Goal: Contribute content: Add original content to the website for others to see

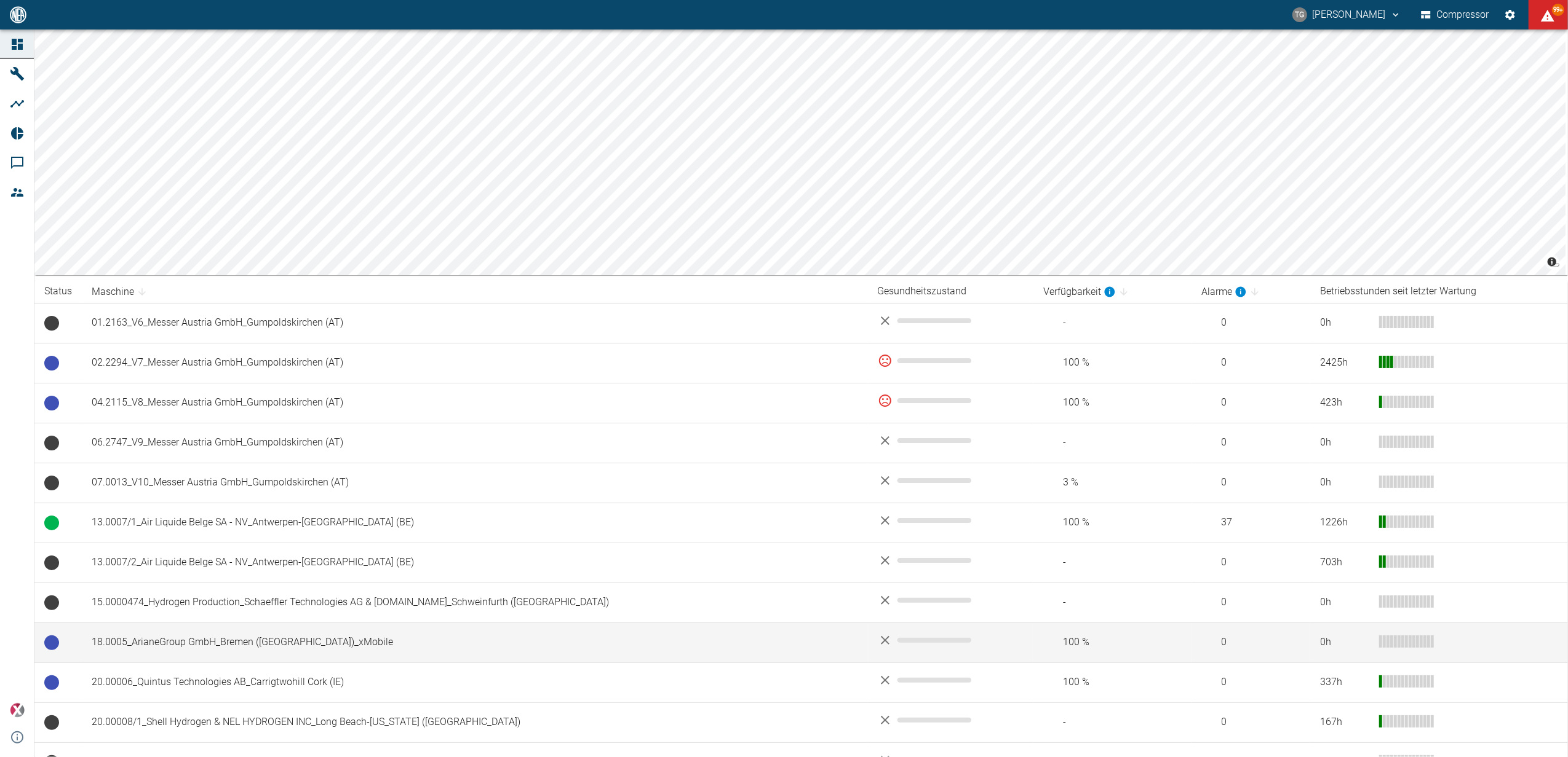
scroll to position [82, 0]
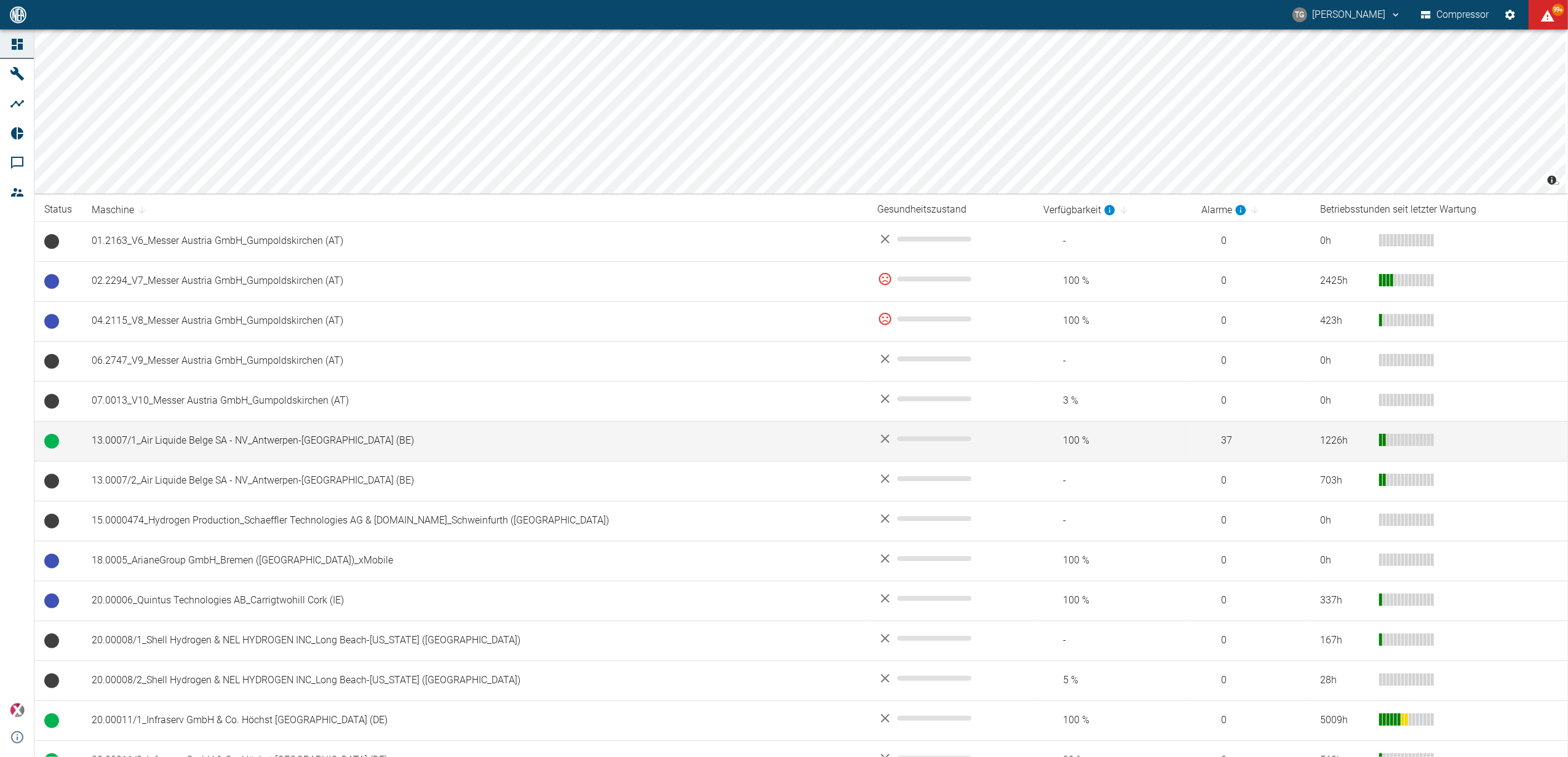
click at [132, 436] on td "13.0007/1_Air Liquide Belge SA - NV_Antwerpen-[GEOGRAPHIC_DATA] (BE)" at bounding box center [475, 441] width 786 height 40
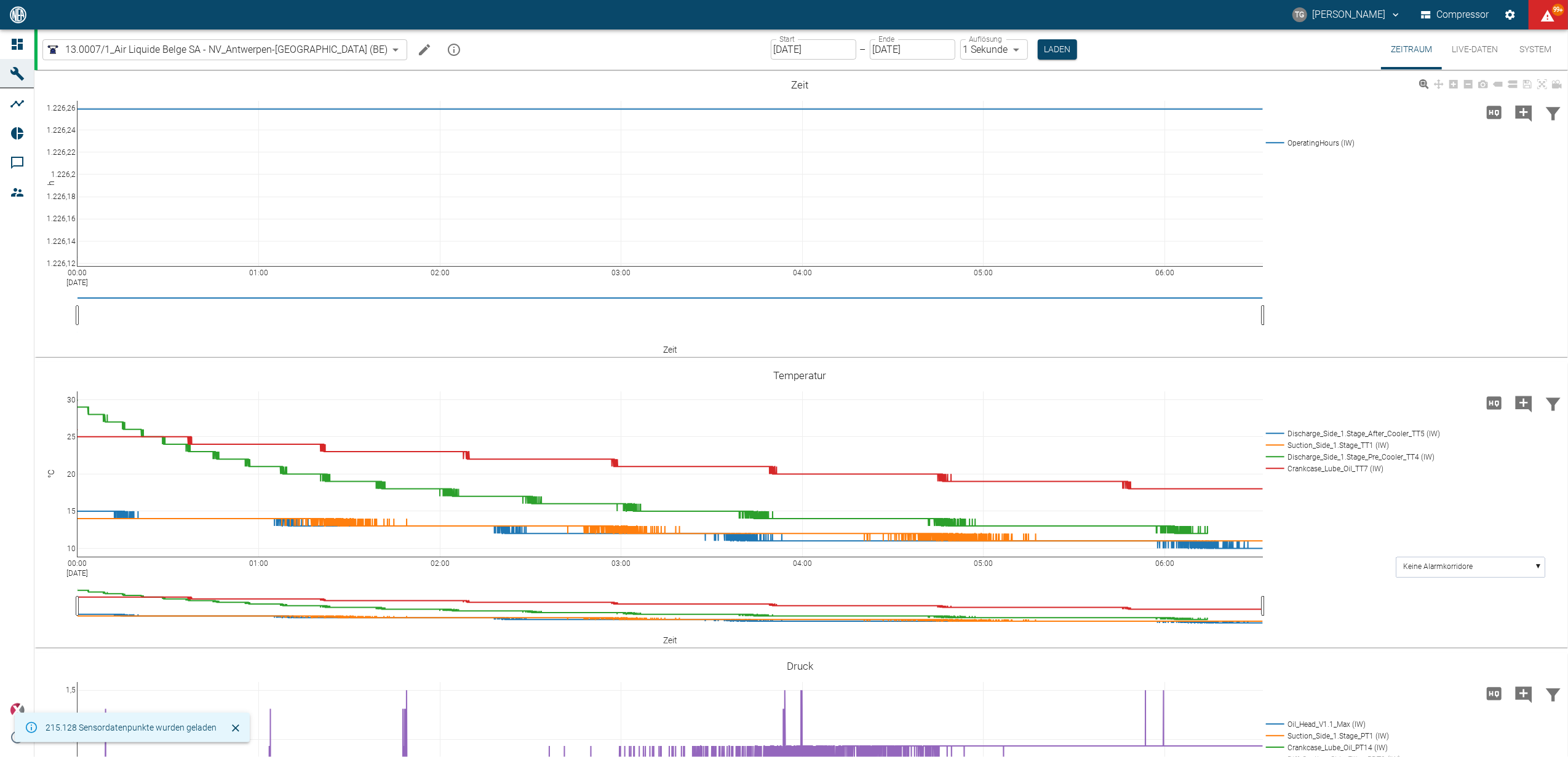
scroll to position [327, 0]
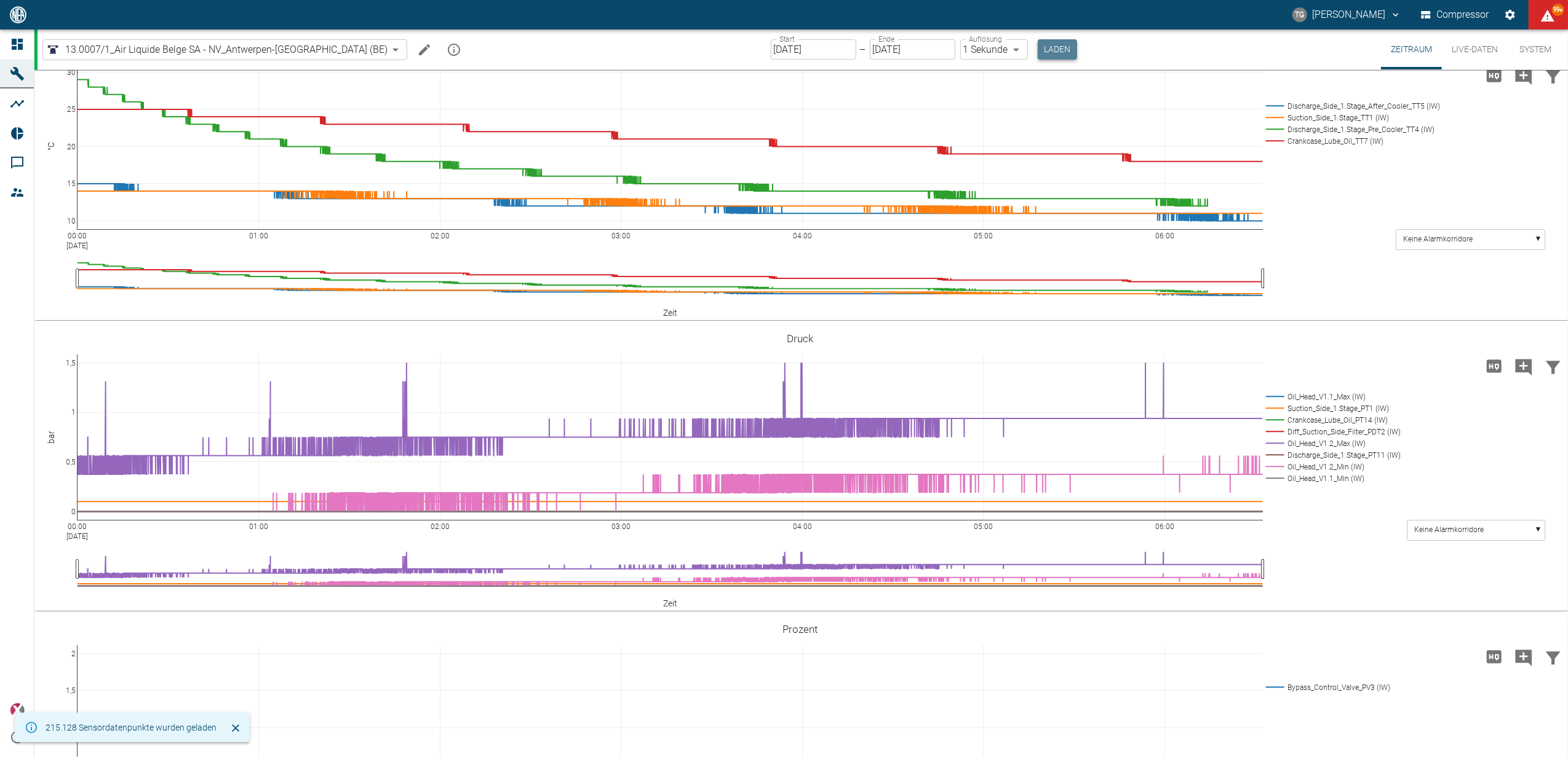
click at [1037, 45] on button "Laden" at bounding box center [1057, 49] width 39 height 20
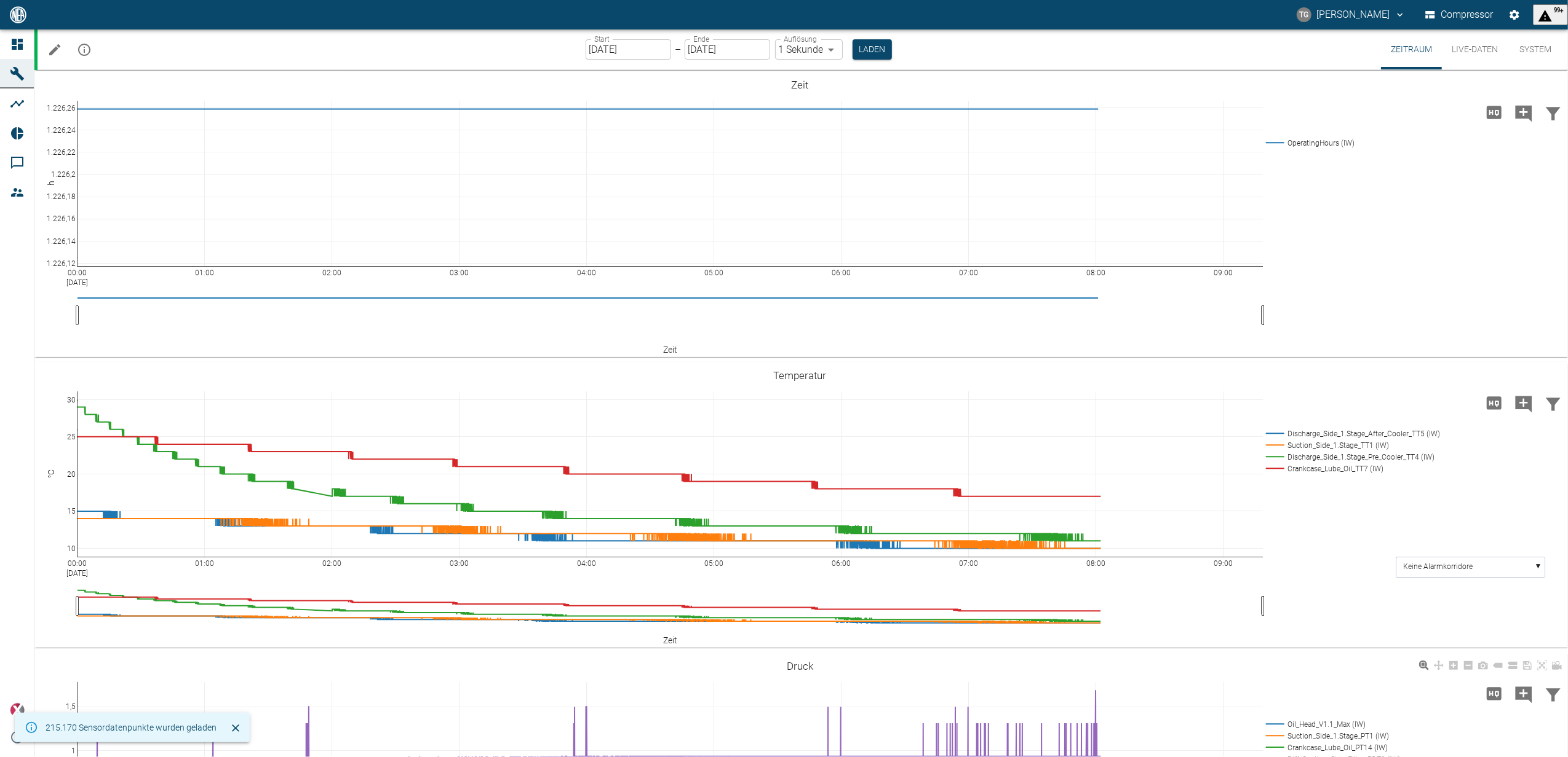
scroll to position [246, 0]
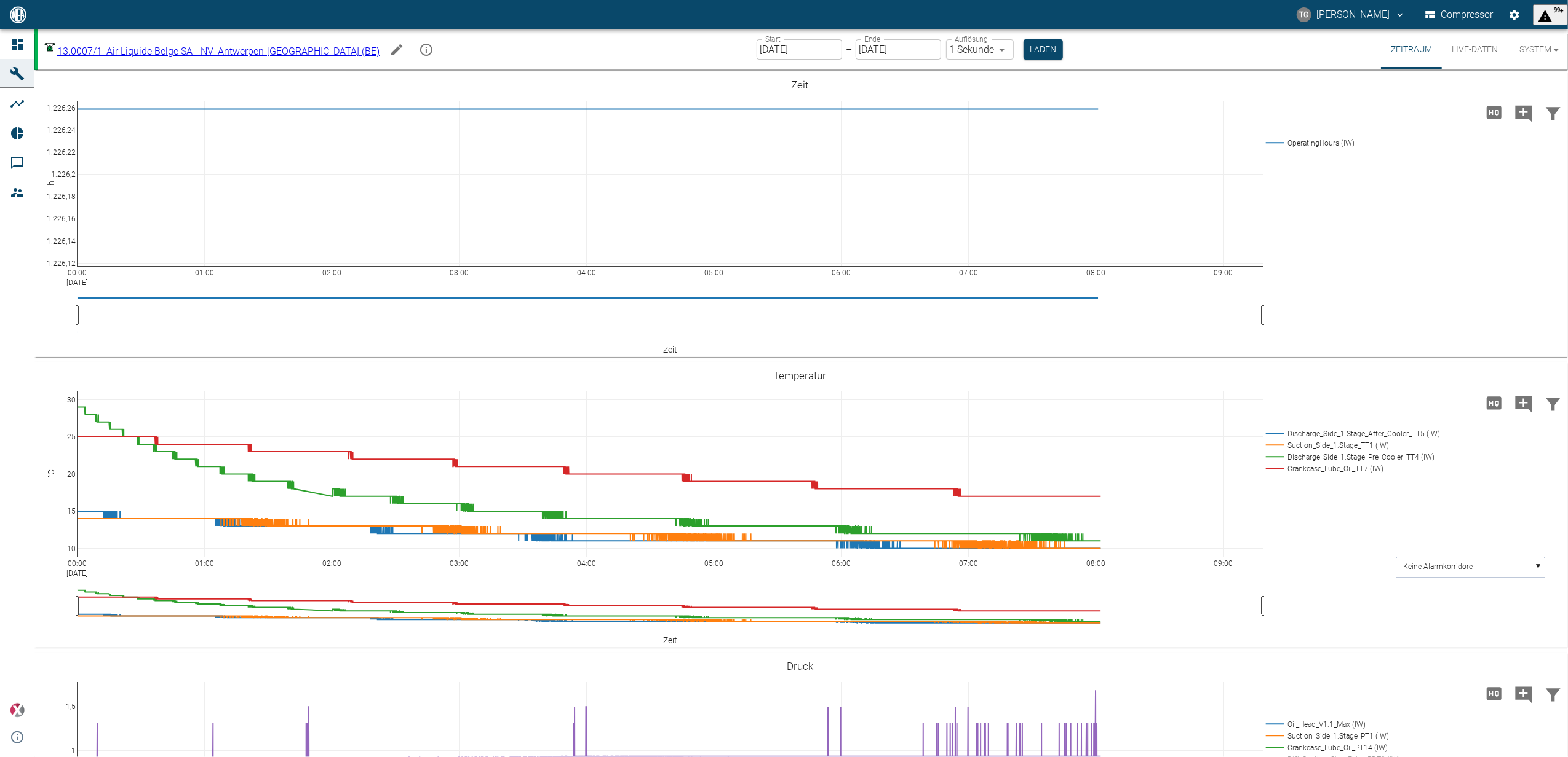
click at [1470, 51] on button "Live-Daten" at bounding box center [1475, 49] width 66 height 40
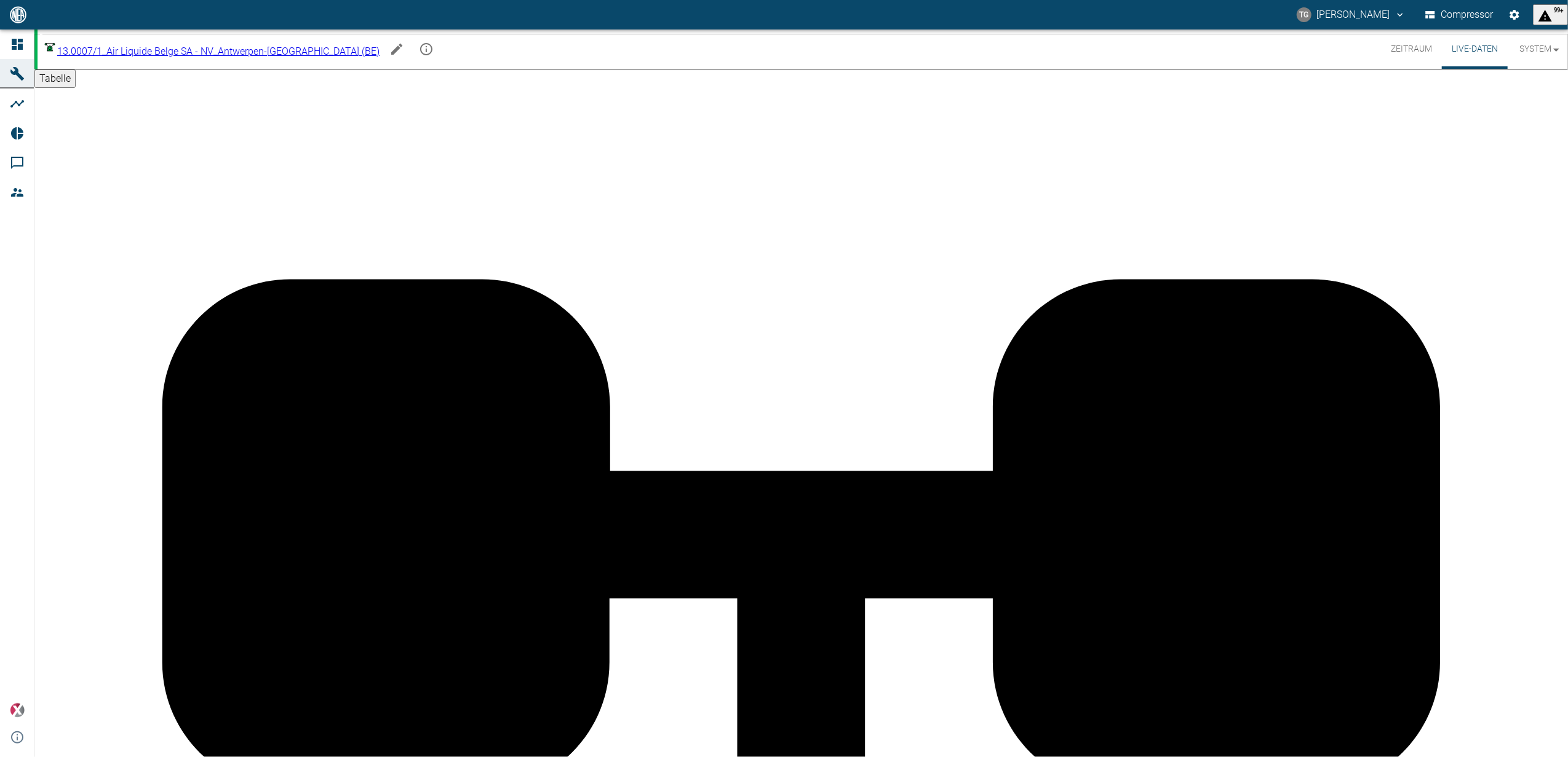
click at [1413, 45] on button "Zeitraum" at bounding box center [1411, 49] width 61 height 39
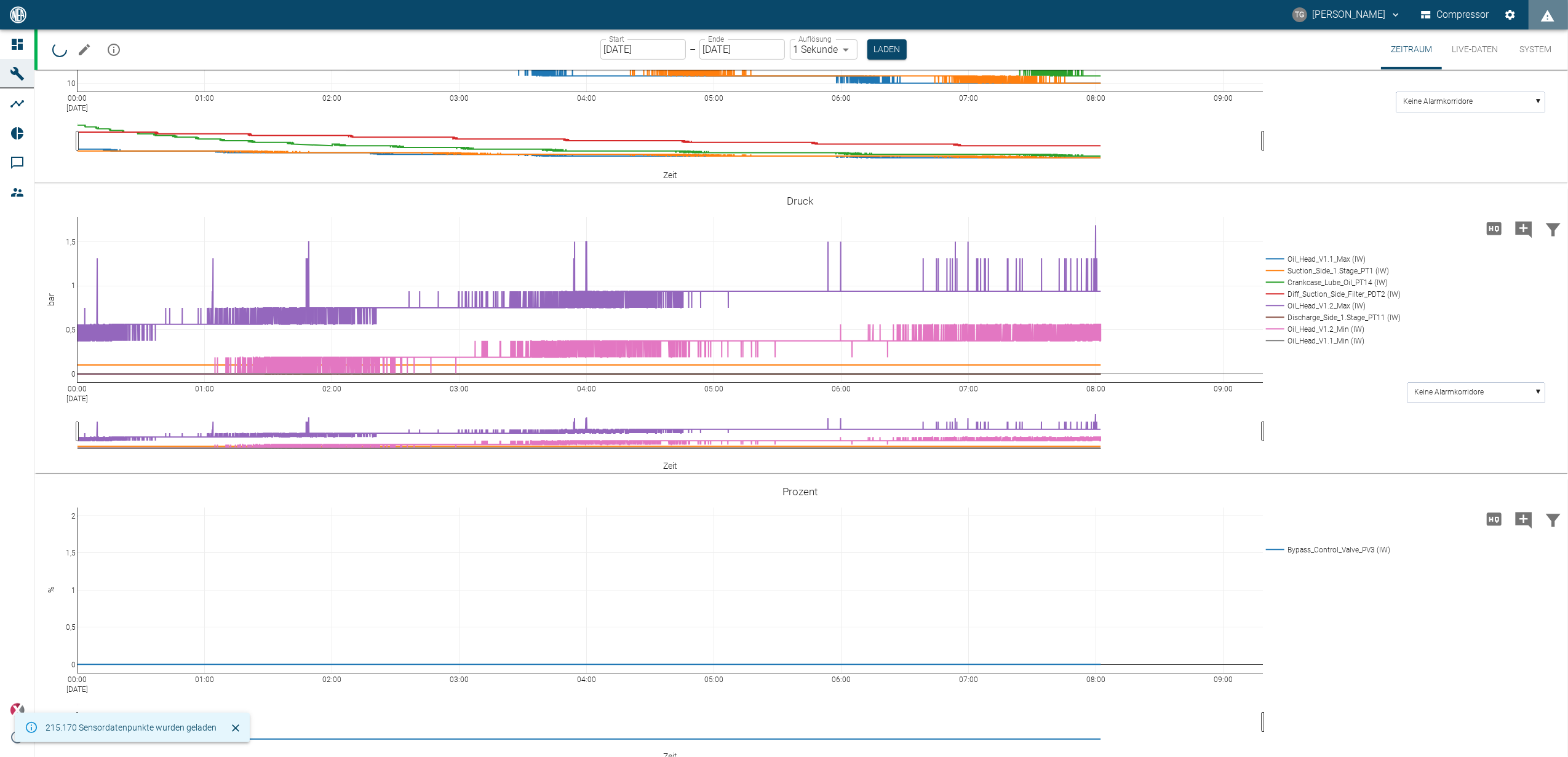
scroll to position [475, 0]
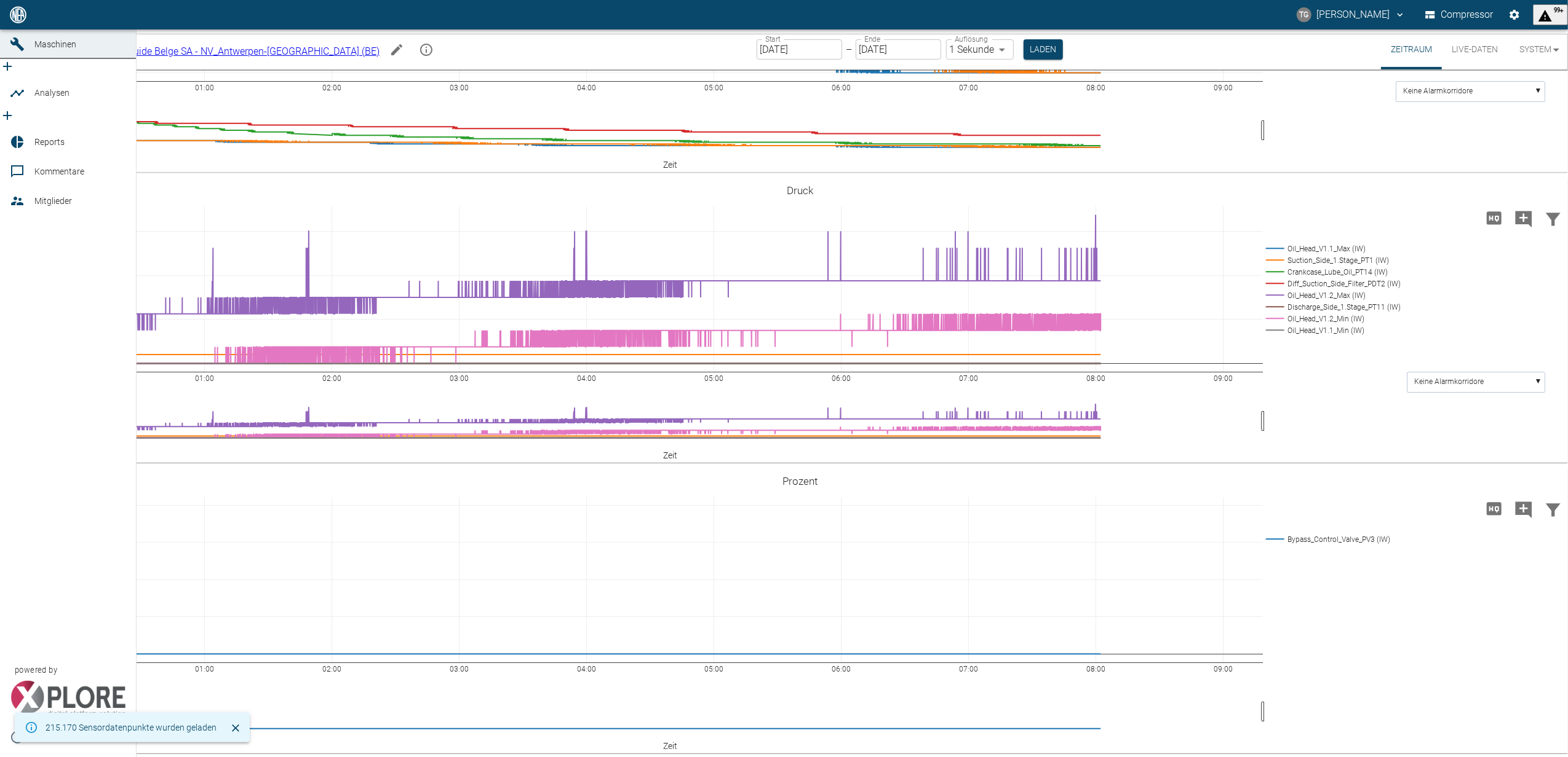
drag, startPoint x: 20, startPoint y: 41, endPoint x: 84, endPoint y: 110, distance: 94.1
click at [20, 20] on icon at bounding box center [17, 15] width 11 height 11
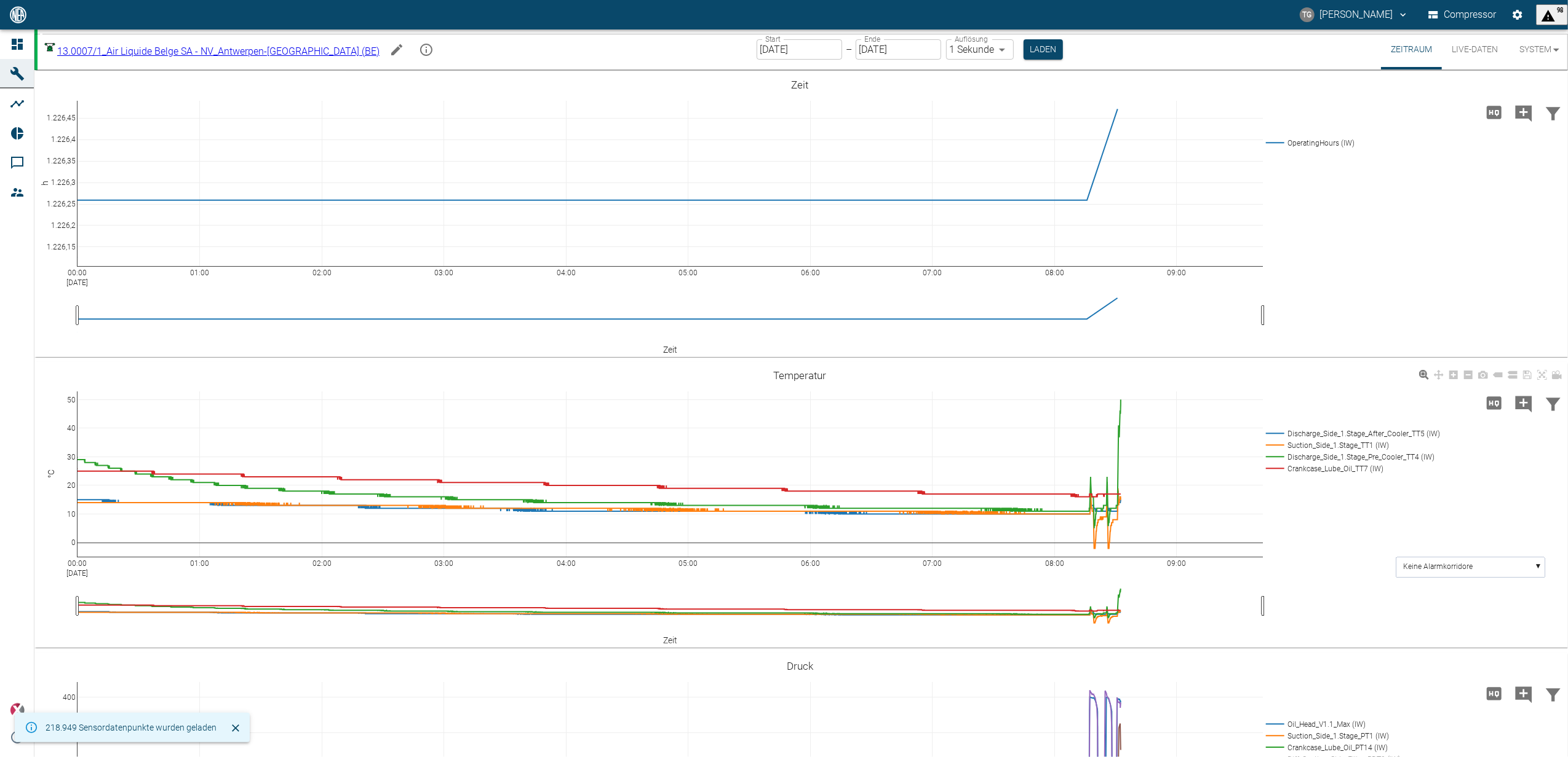
scroll to position [327, 0]
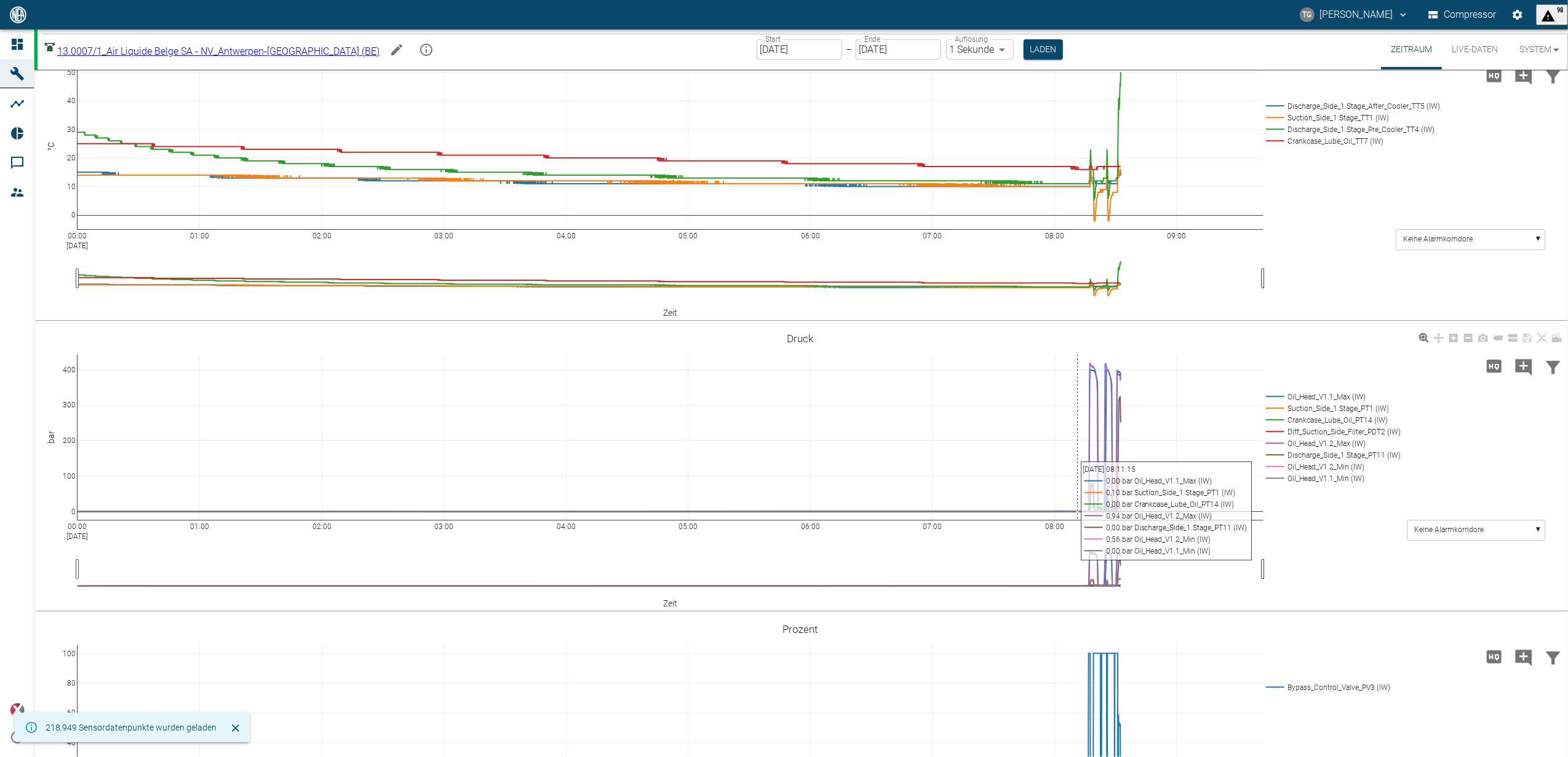
drag, startPoint x: 1058, startPoint y: 350, endPoint x: 1078, endPoint y: 369, distance: 27.6
click at [1078, 369] on div "00:00 Sep 24, 2025 01:00 02:00 03:00 04:00 05:00 06:00 07:00 08:00 09:00 0 100 …" at bounding box center [800, 468] width 1531 height 277
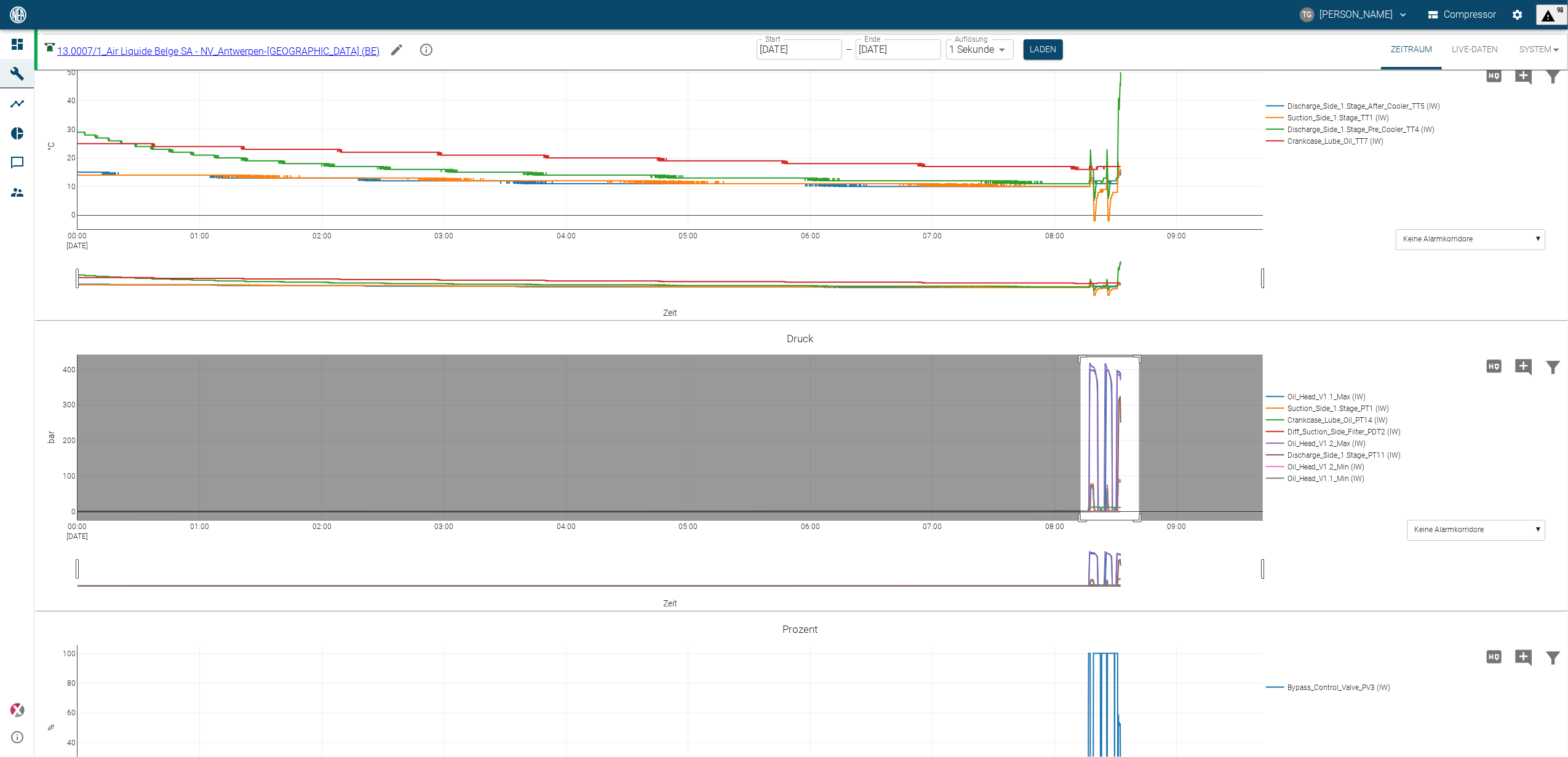
drag, startPoint x: 1081, startPoint y: 357, endPoint x: 1139, endPoint y: 525, distance: 177.7
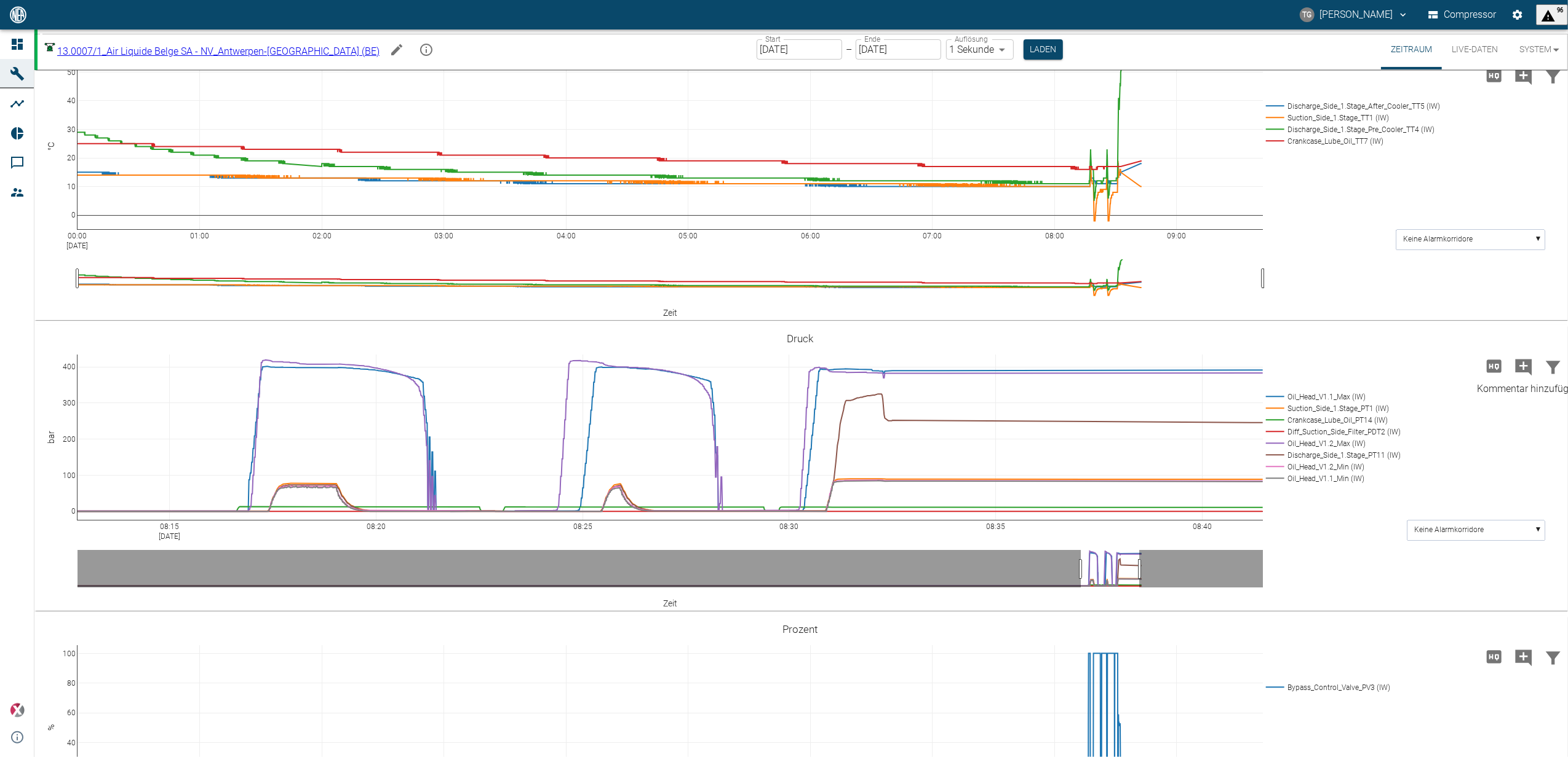
click at [1516, 365] on icon "Kommentar hinzufügen" at bounding box center [1524, 367] width 16 height 16
click at [1447, 367] on button "Weiter" at bounding box center [1460, 366] width 37 height 19
paste textarea "auto_awesome Übersetzung für stickstoff spülen Stattdessen übersetzen mit stick…"
type textarea "a"
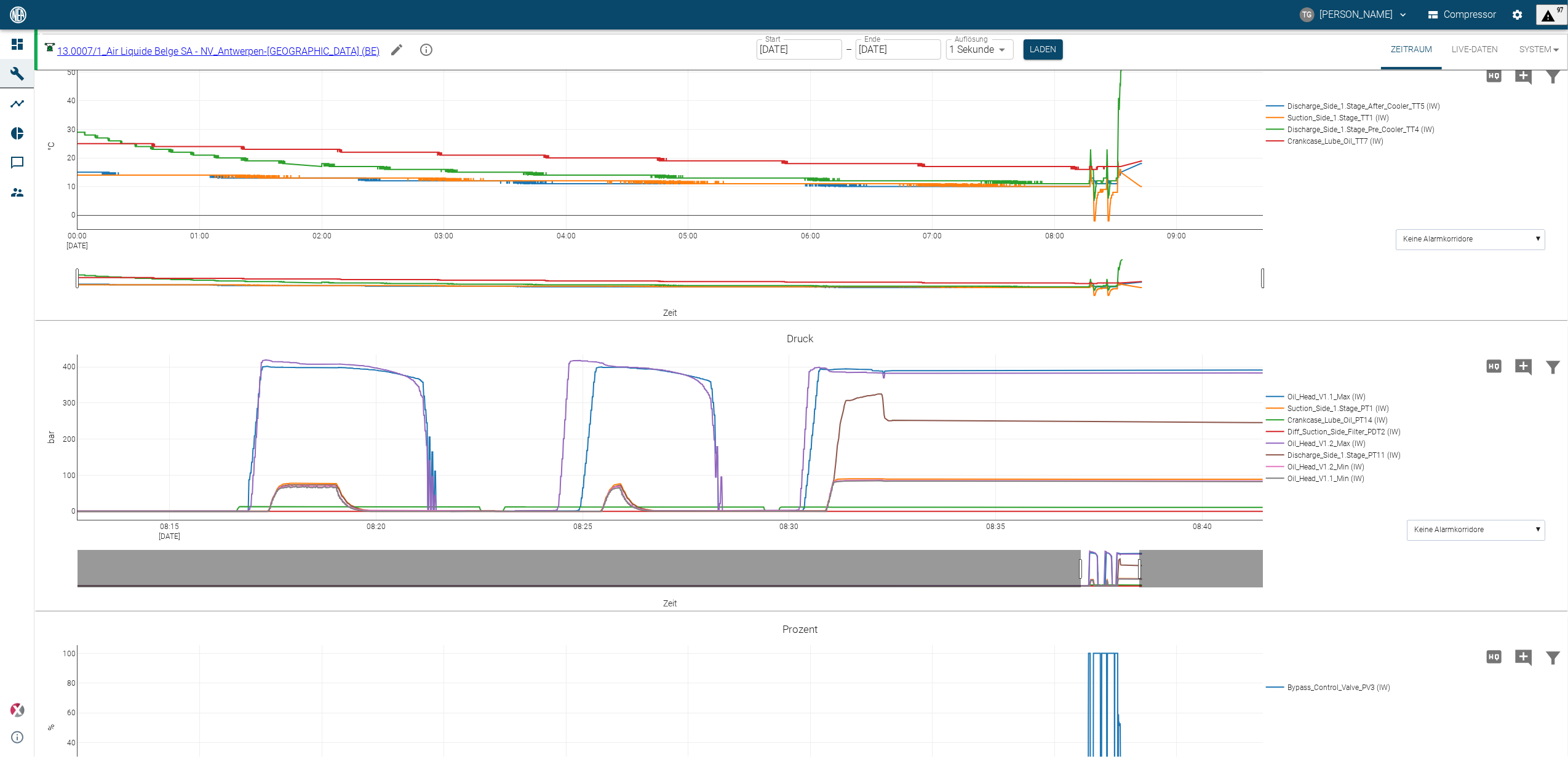
type textarea "ä"
type textarea "Nitrogen flush"
click at [1519, 362] on icon "Kommentar hinzufügen" at bounding box center [1524, 367] width 16 height 16
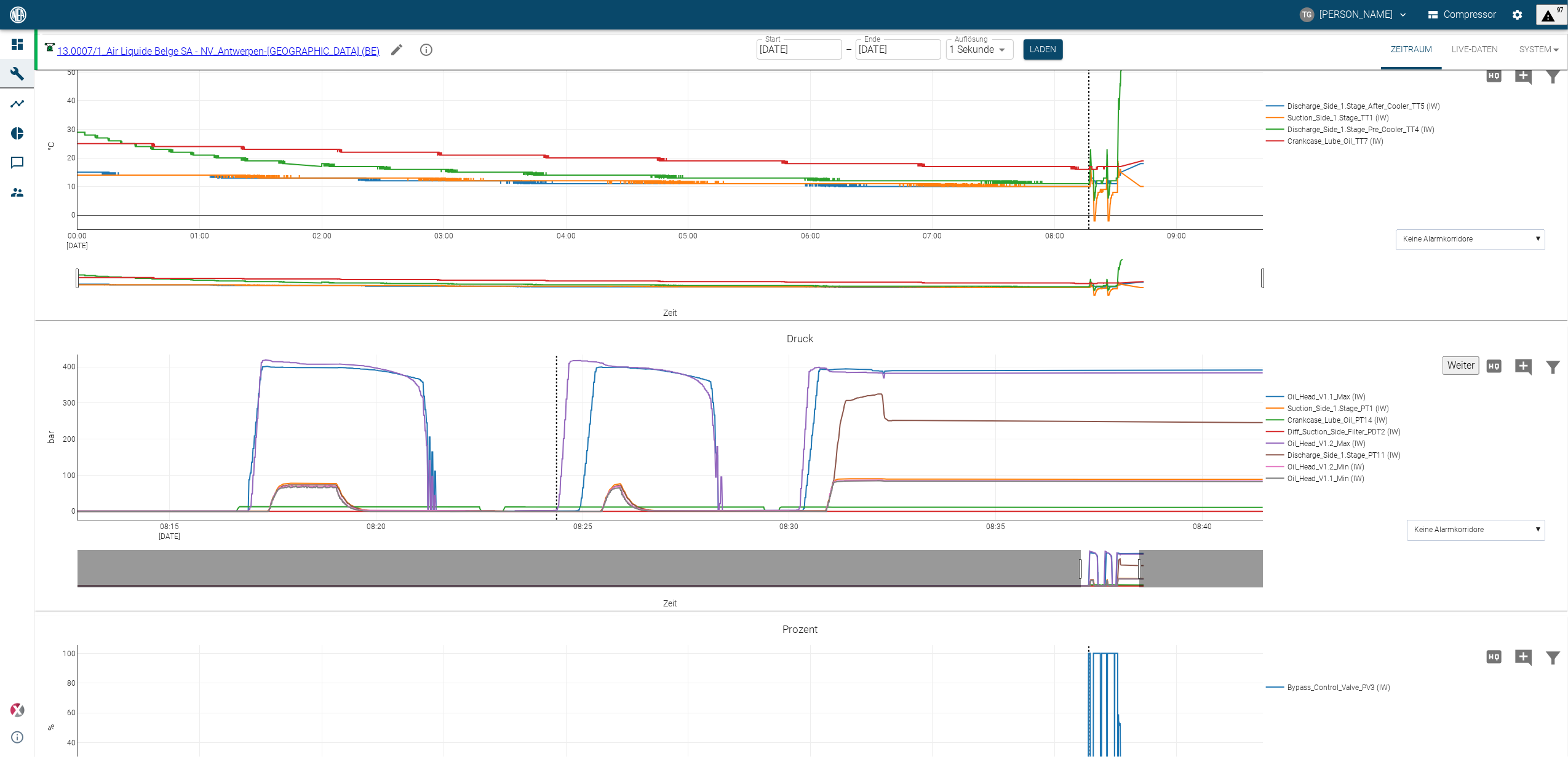
click at [1449, 357] on button "Weiter" at bounding box center [1460, 366] width 37 height 19
drag, startPoint x: 771, startPoint y: 362, endPoint x: 771, endPoint y: 384, distance: 22.0
type textarea "Hydrogen flush"
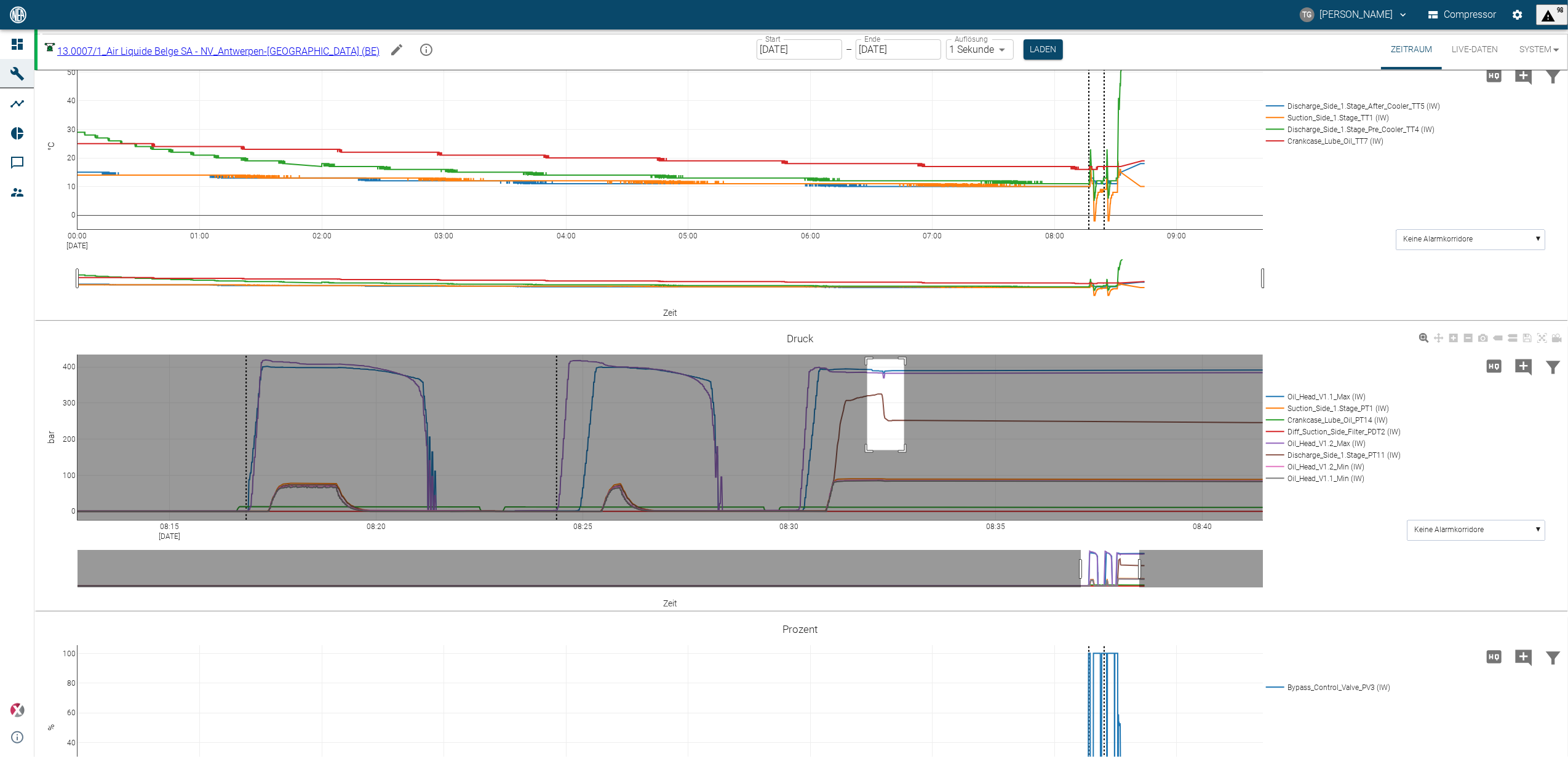
drag, startPoint x: 867, startPoint y: 359, endPoint x: 913, endPoint y: 455, distance: 106.5
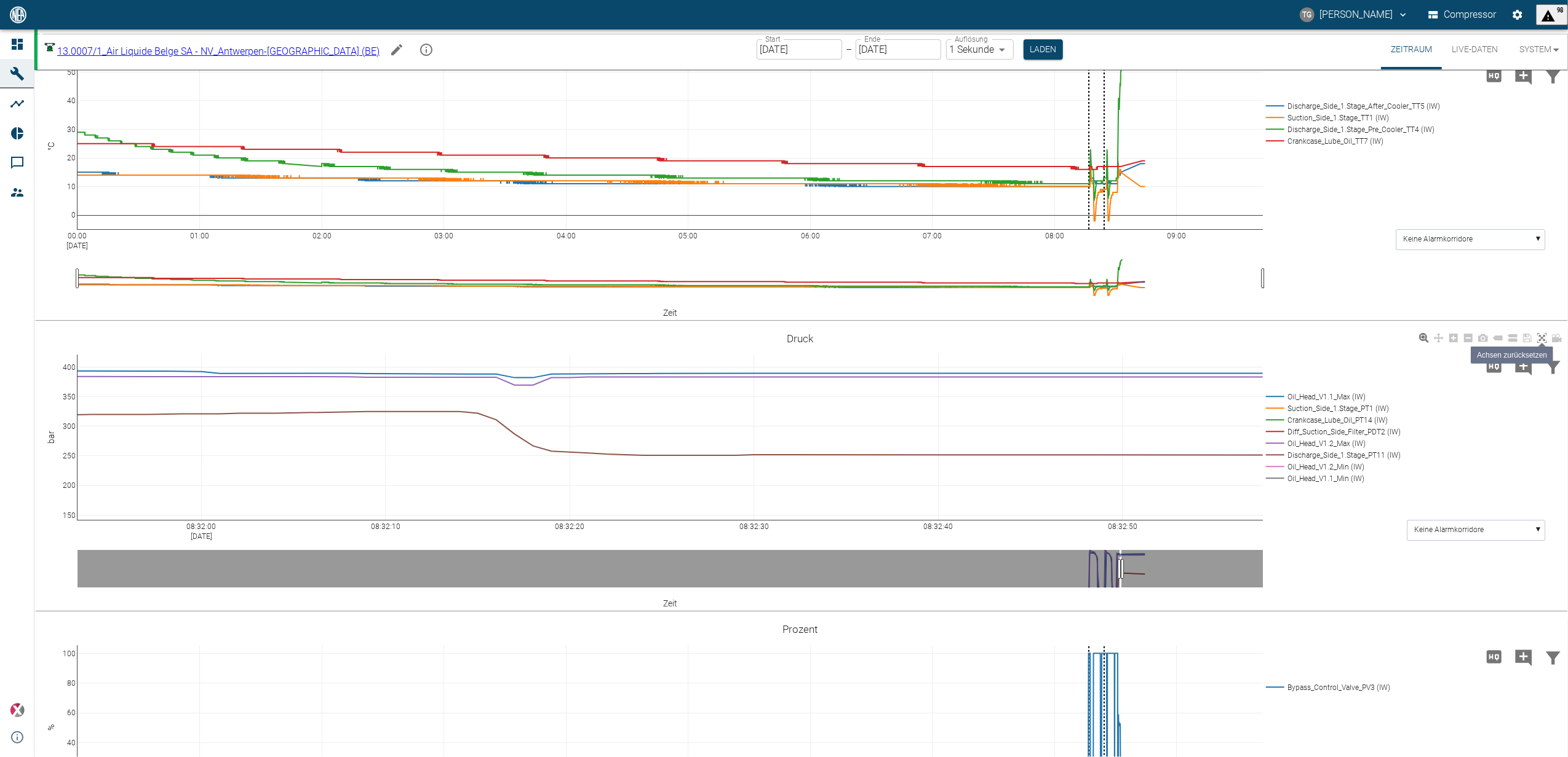
click at [1541, 337] on icon at bounding box center [1542, 338] width 10 height 10
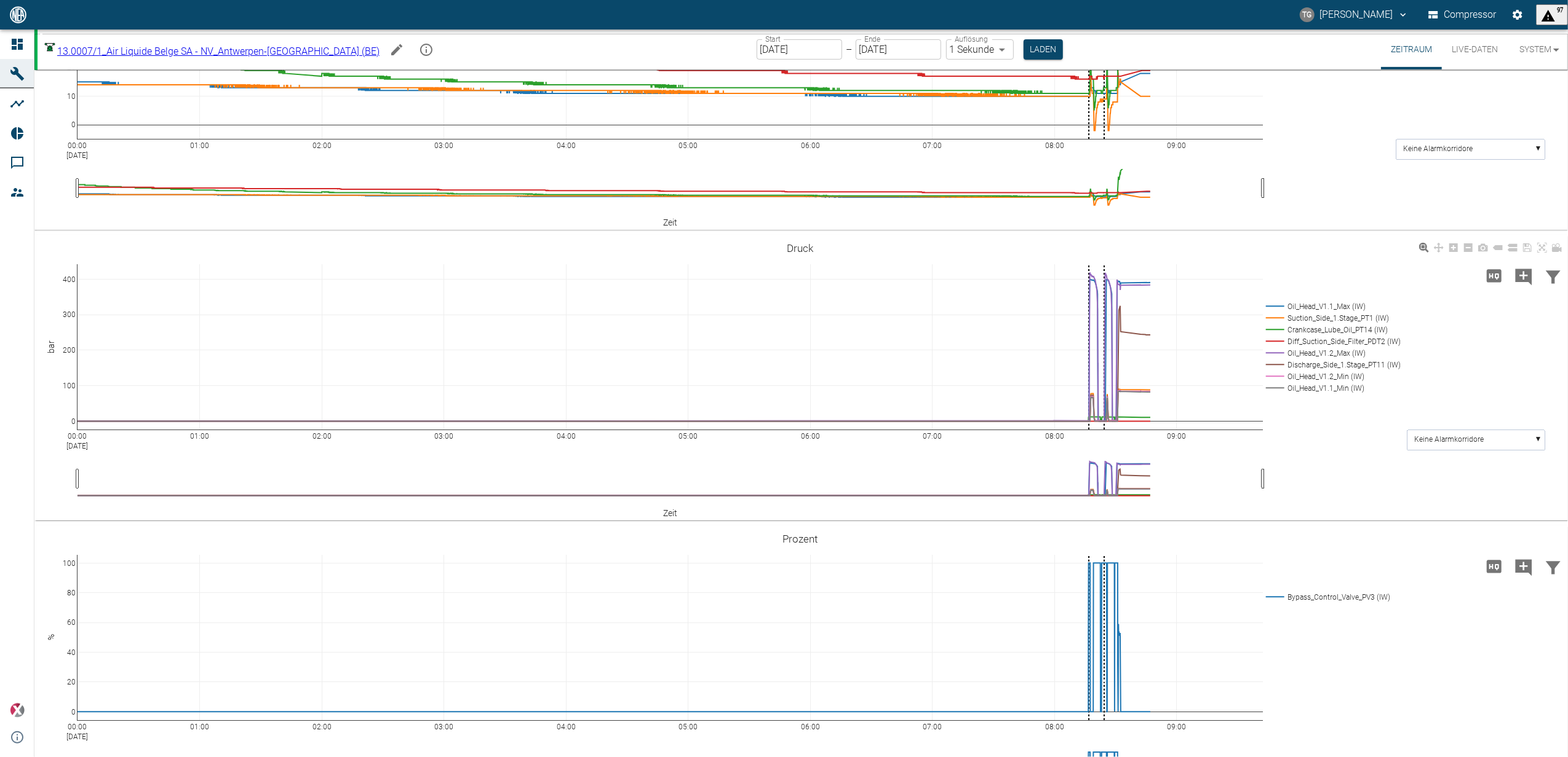
scroll to position [475, 0]
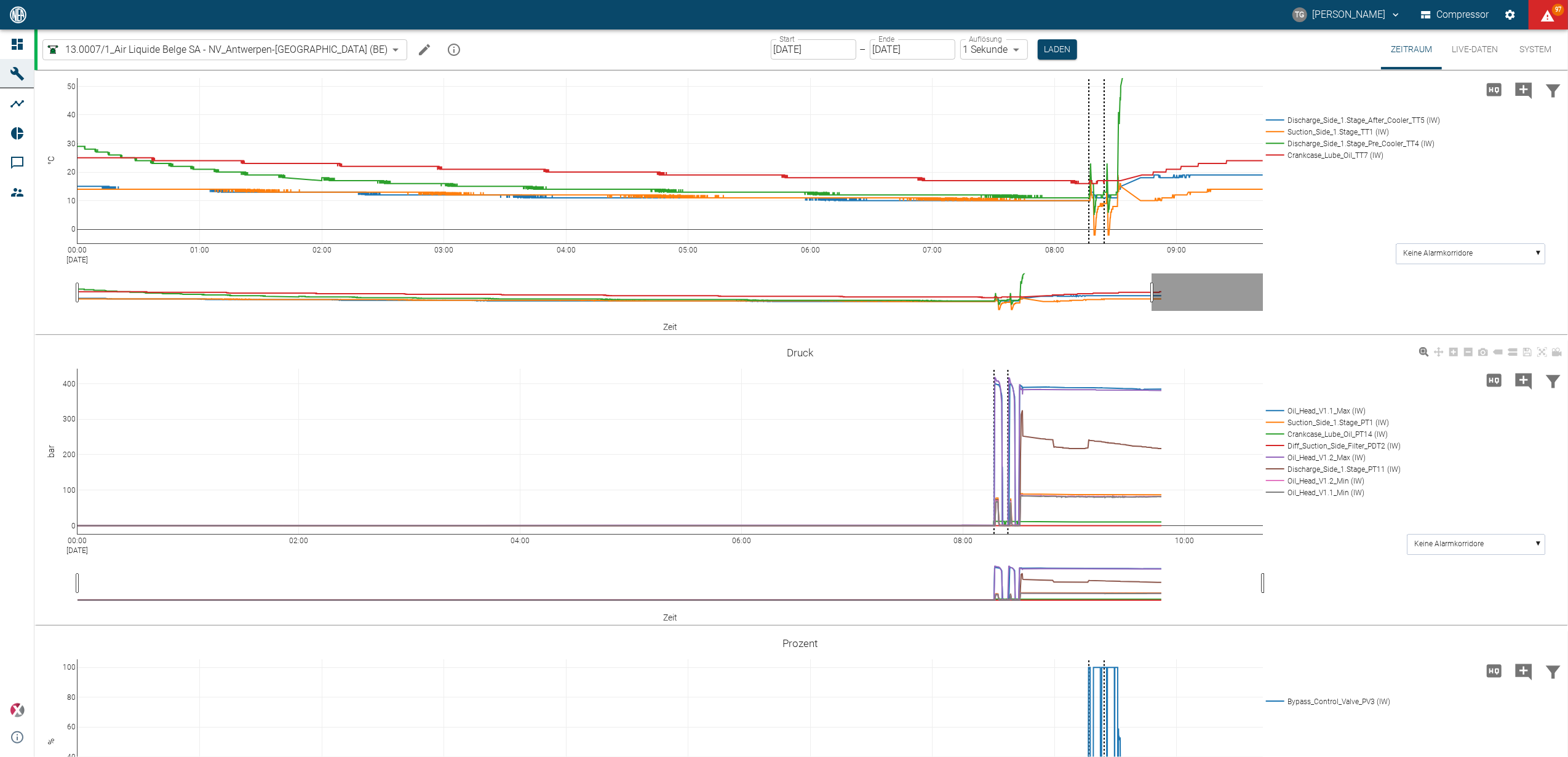
scroll to position [313, 0]
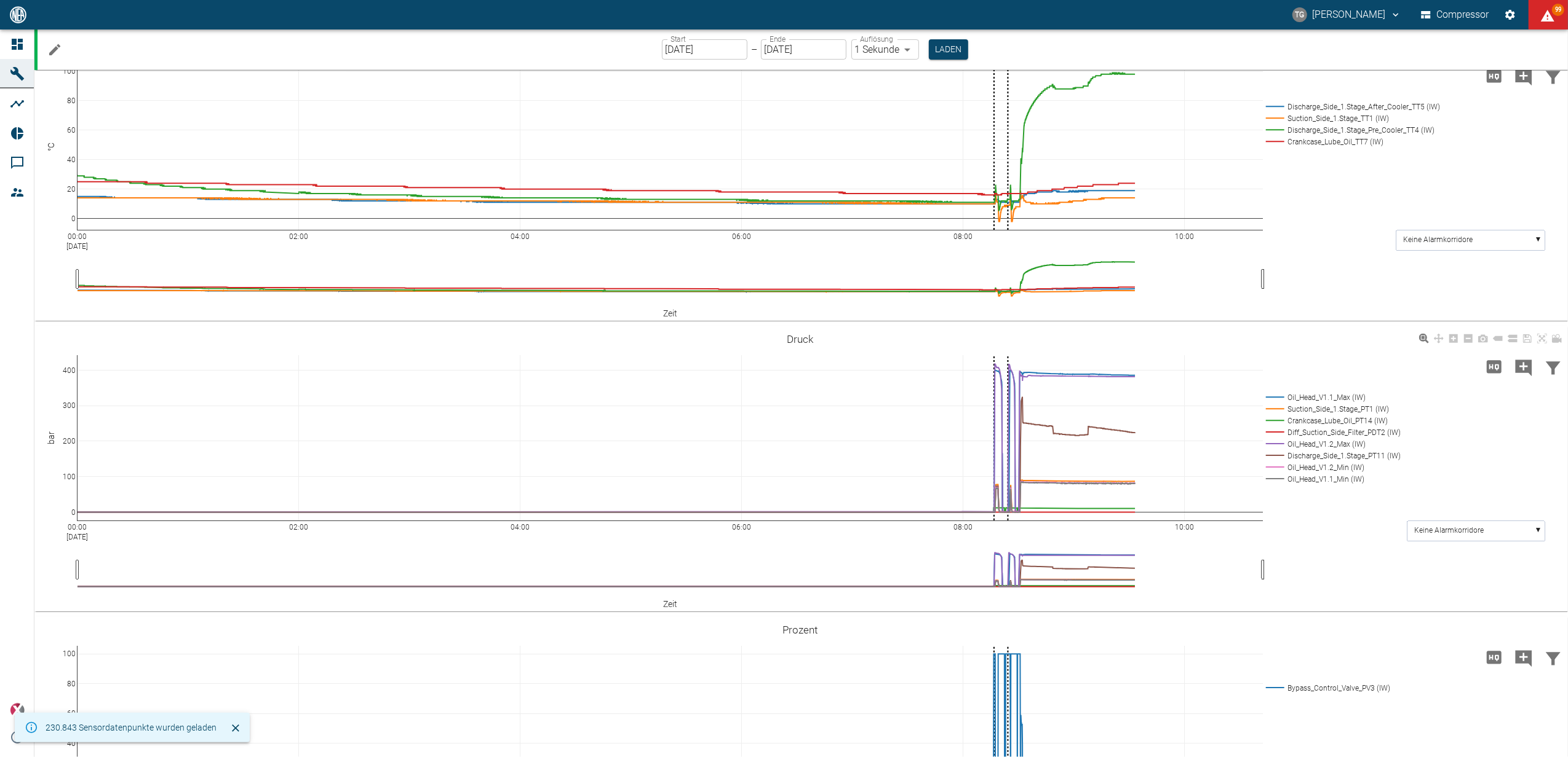
scroll to position [327, 0]
